Goal: Navigation & Orientation: Find specific page/section

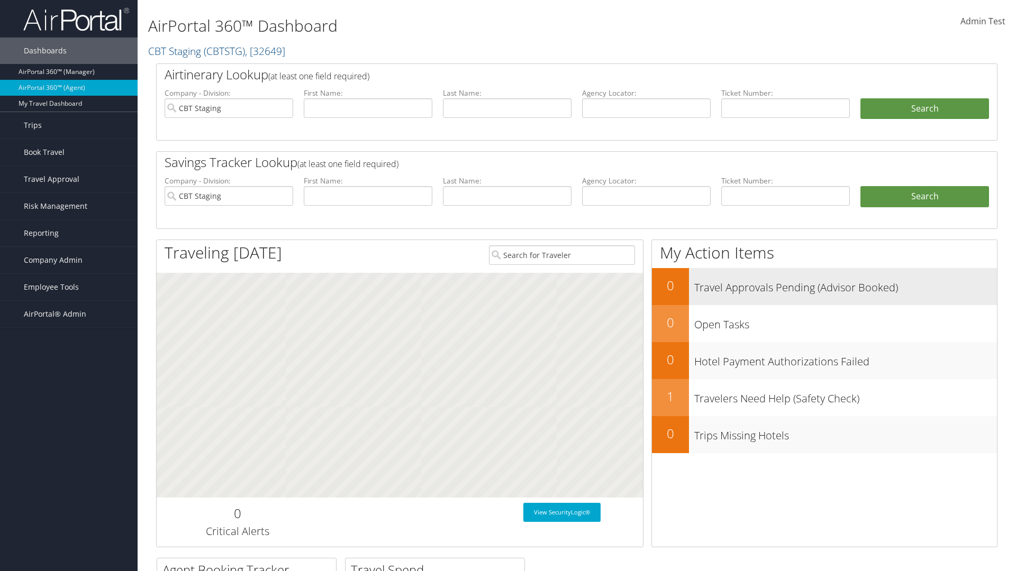
click at [824, 286] on h3 "Travel Approvals Pending (Advisor Booked)" at bounding box center [845, 285] width 303 height 20
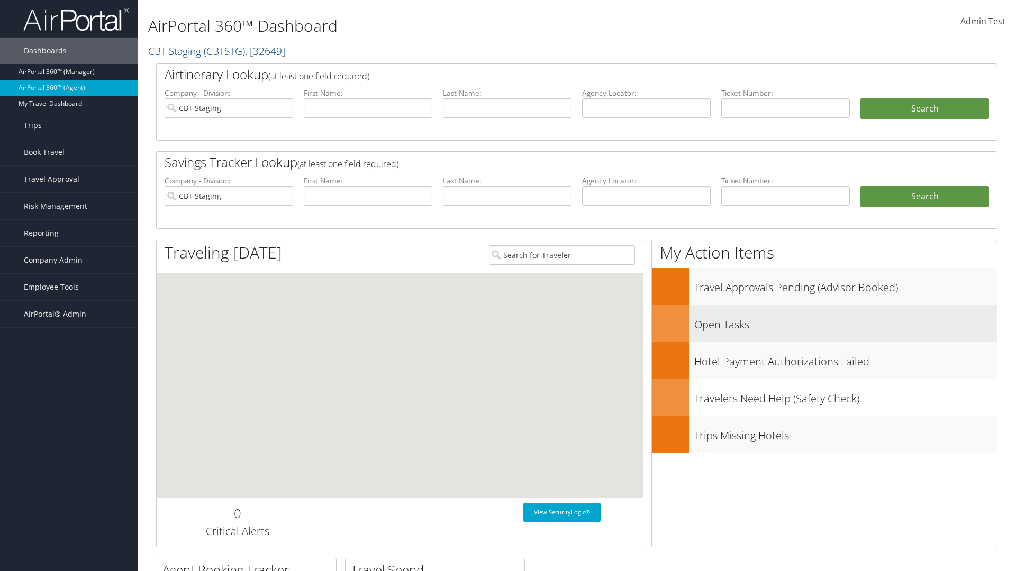
click at [824, 323] on h3 "Open Tasks" at bounding box center [845, 322] width 303 height 20
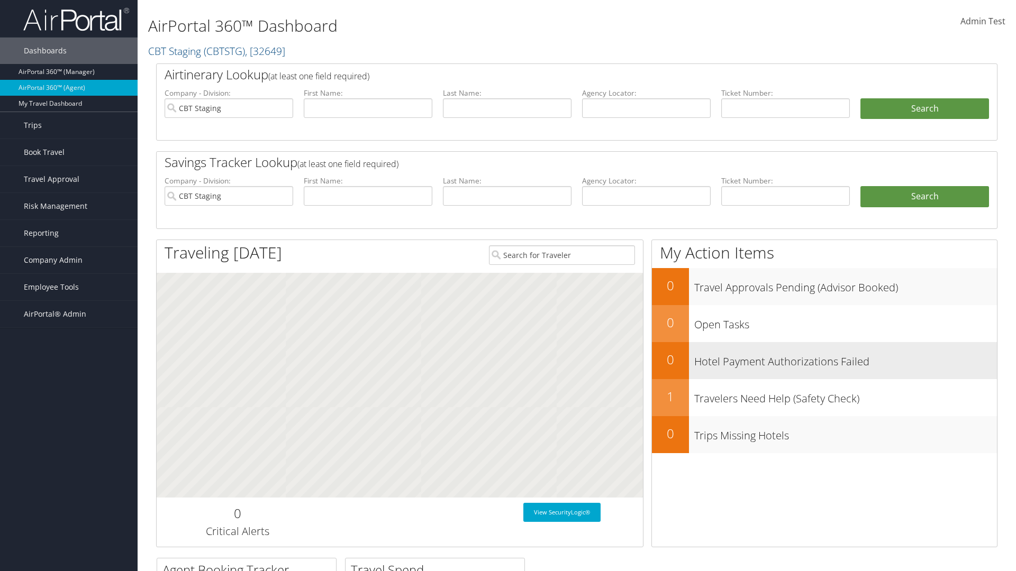
click at [824, 360] on h3 "Hotel Payment Authorizations Failed" at bounding box center [845, 359] width 303 height 20
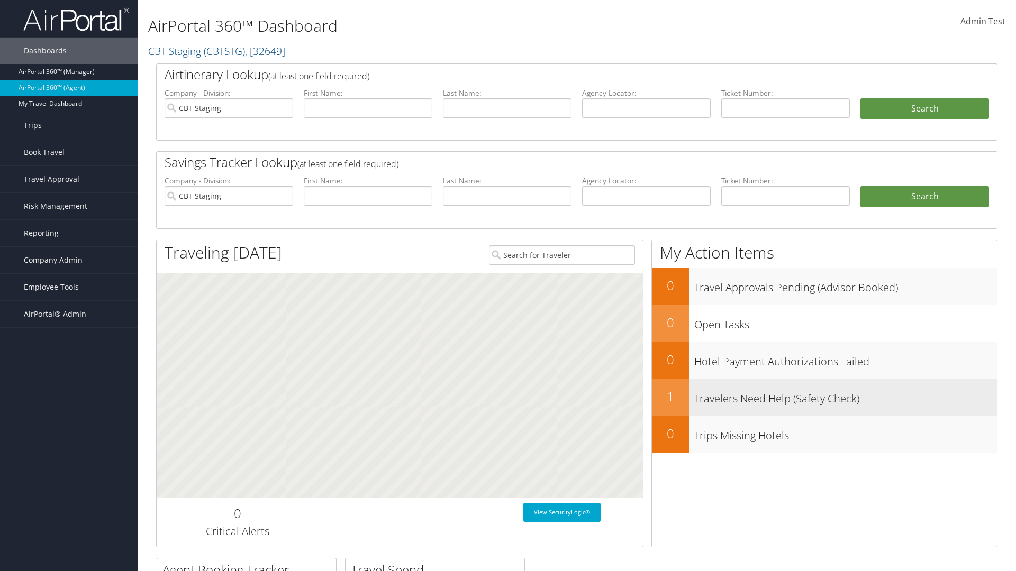
click at [824, 397] on h3 "Travelers Need Help (Safety Check)" at bounding box center [845, 396] width 303 height 20
